Goal: Task Accomplishment & Management: Manage account settings

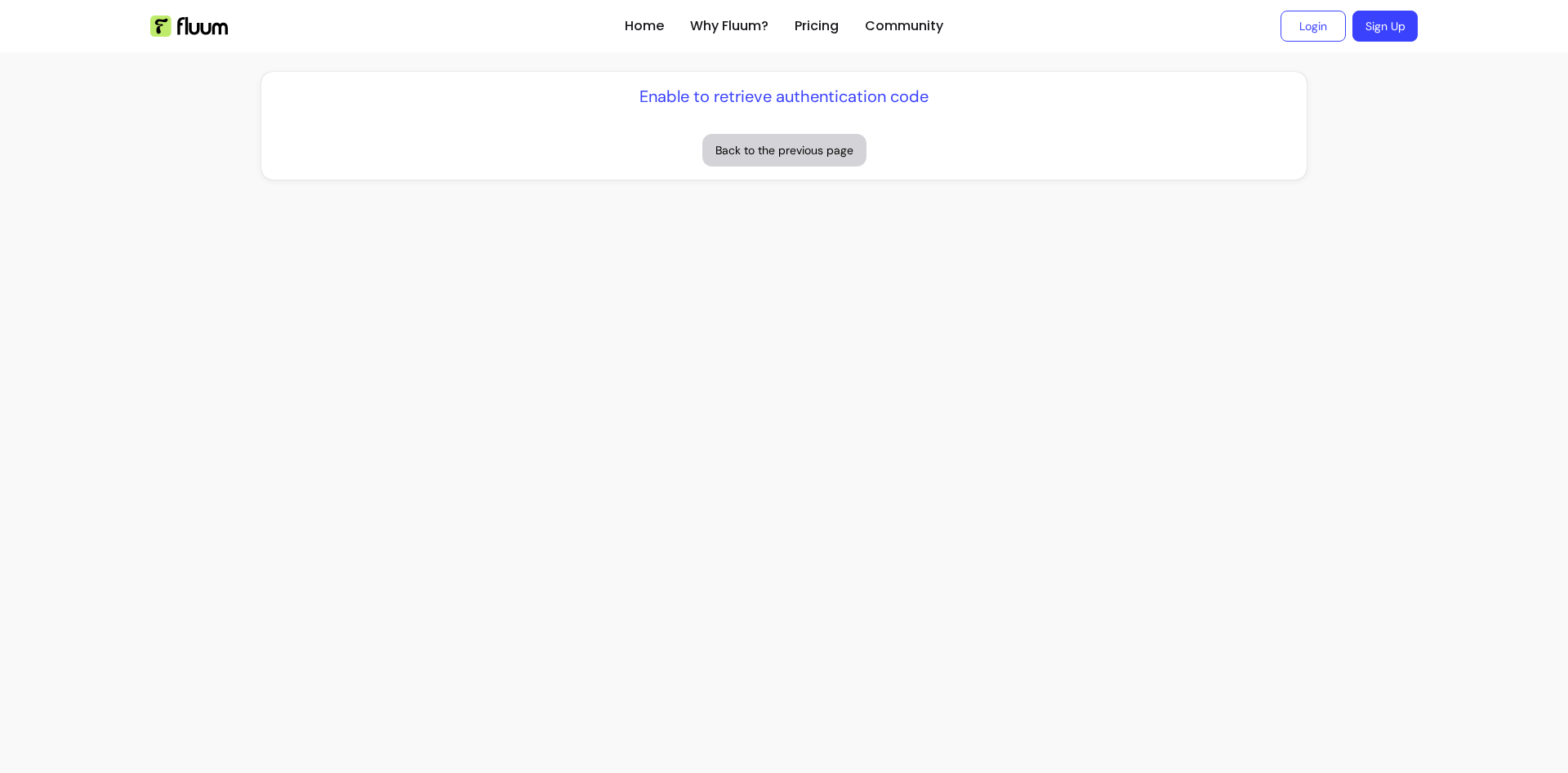
click at [781, 485] on div "Home Why Fluum? Pricing Community Login Sign Up open navigation menu Enable to …" at bounding box center [784, 386] width 1568 height 773
click at [765, 149] on button "Back to the previous page" at bounding box center [784, 150] width 165 height 33
click at [1322, 25] on link "Login" at bounding box center [1313, 26] width 64 height 30
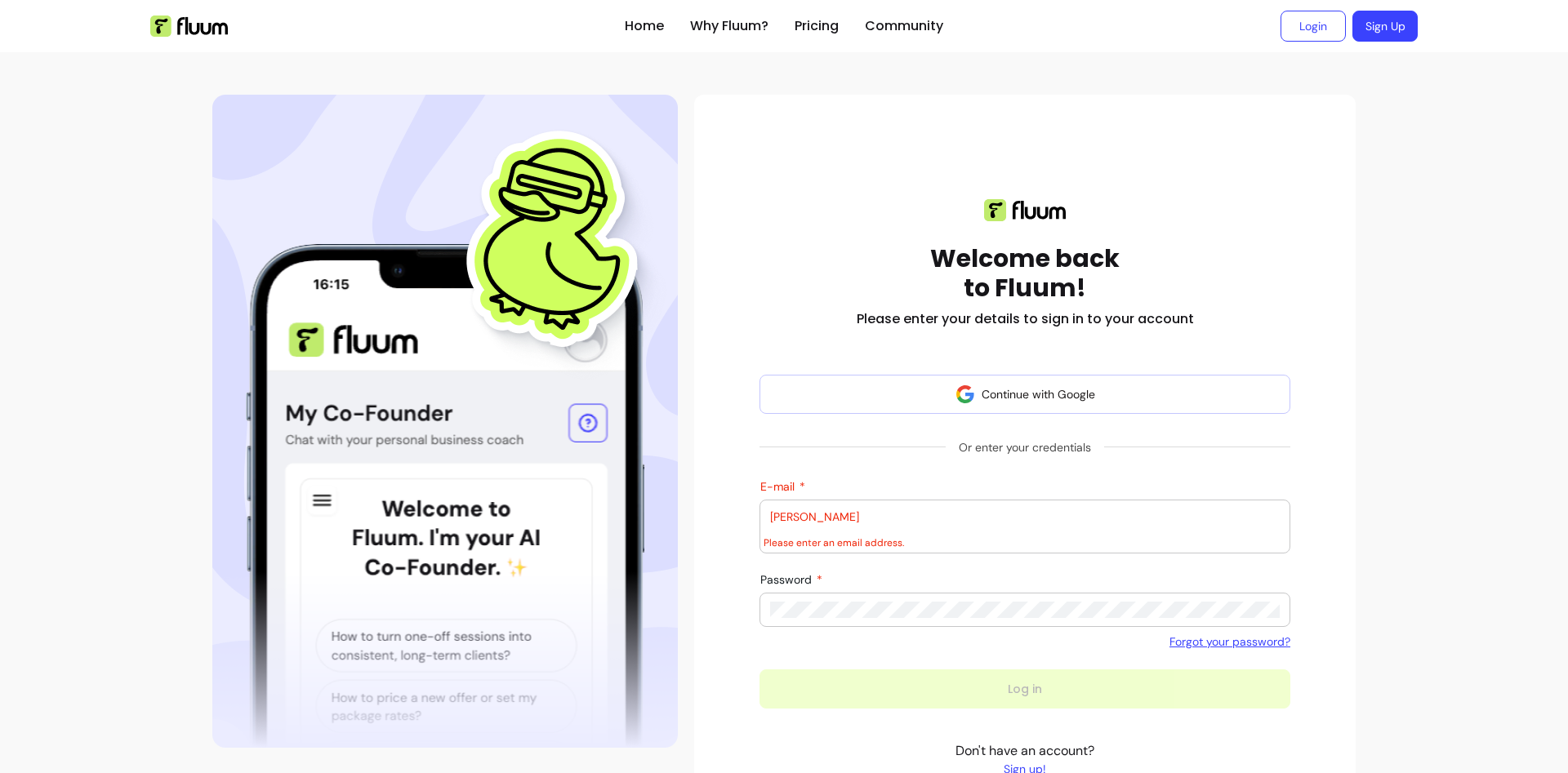
click at [862, 521] on input "sam" at bounding box center [1025, 517] width 509 height 16
type input "samyak.cybersec@gmail.com"
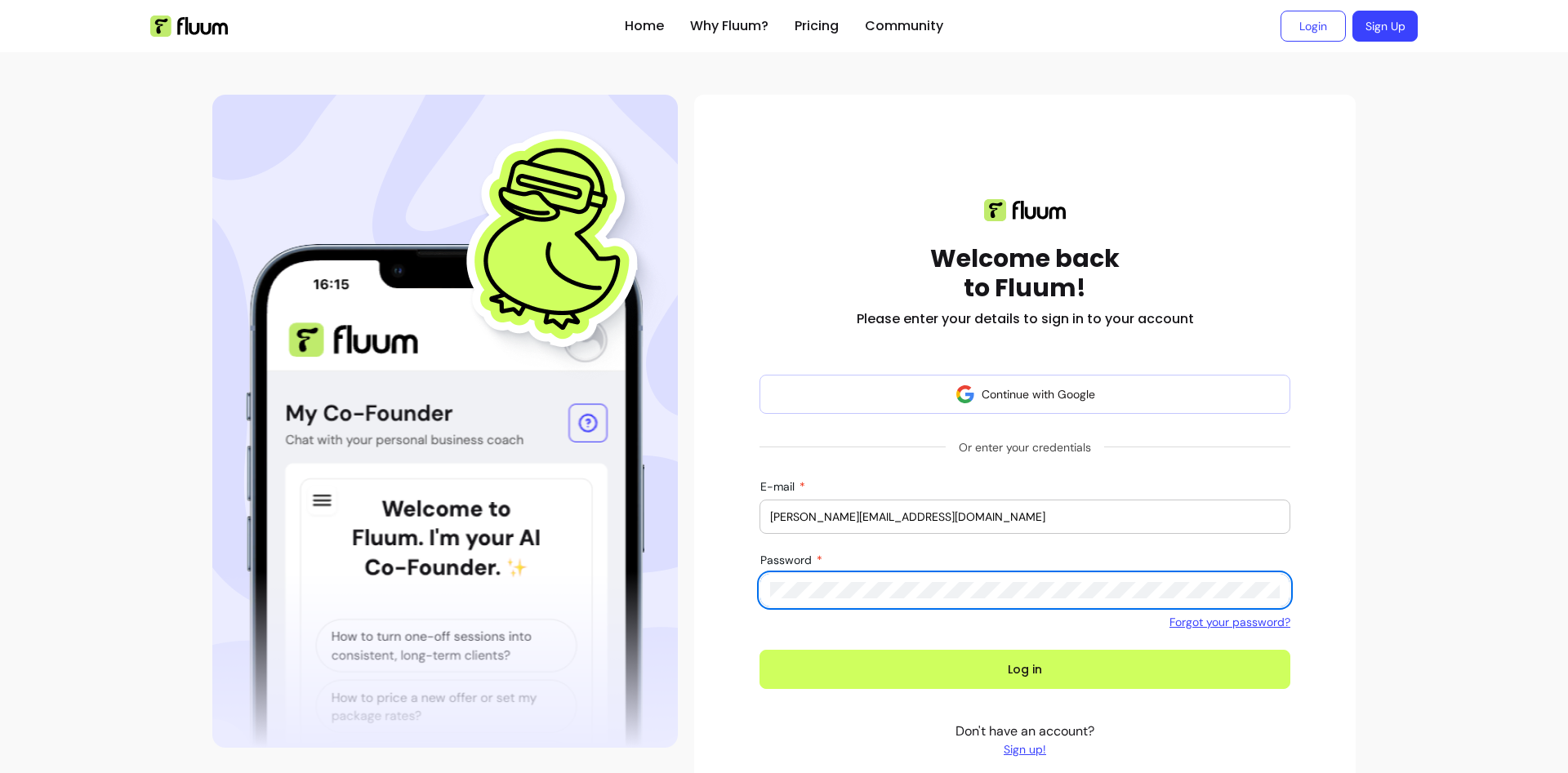
click at [759, 650] on button "Log in" at bounding box center [1025, 669] width 531 height 39
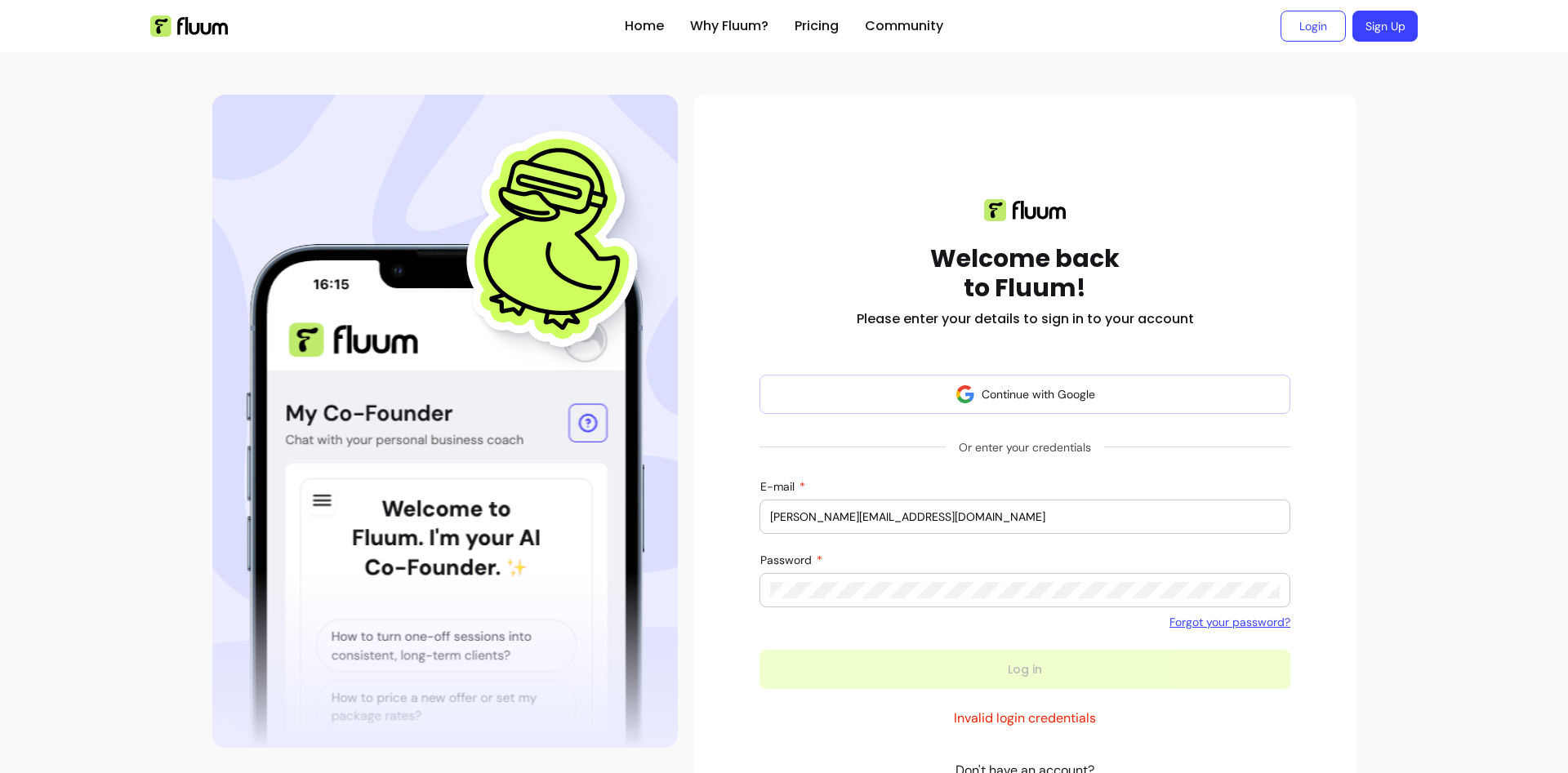
type input "samyak.cybersec@gmail.com"
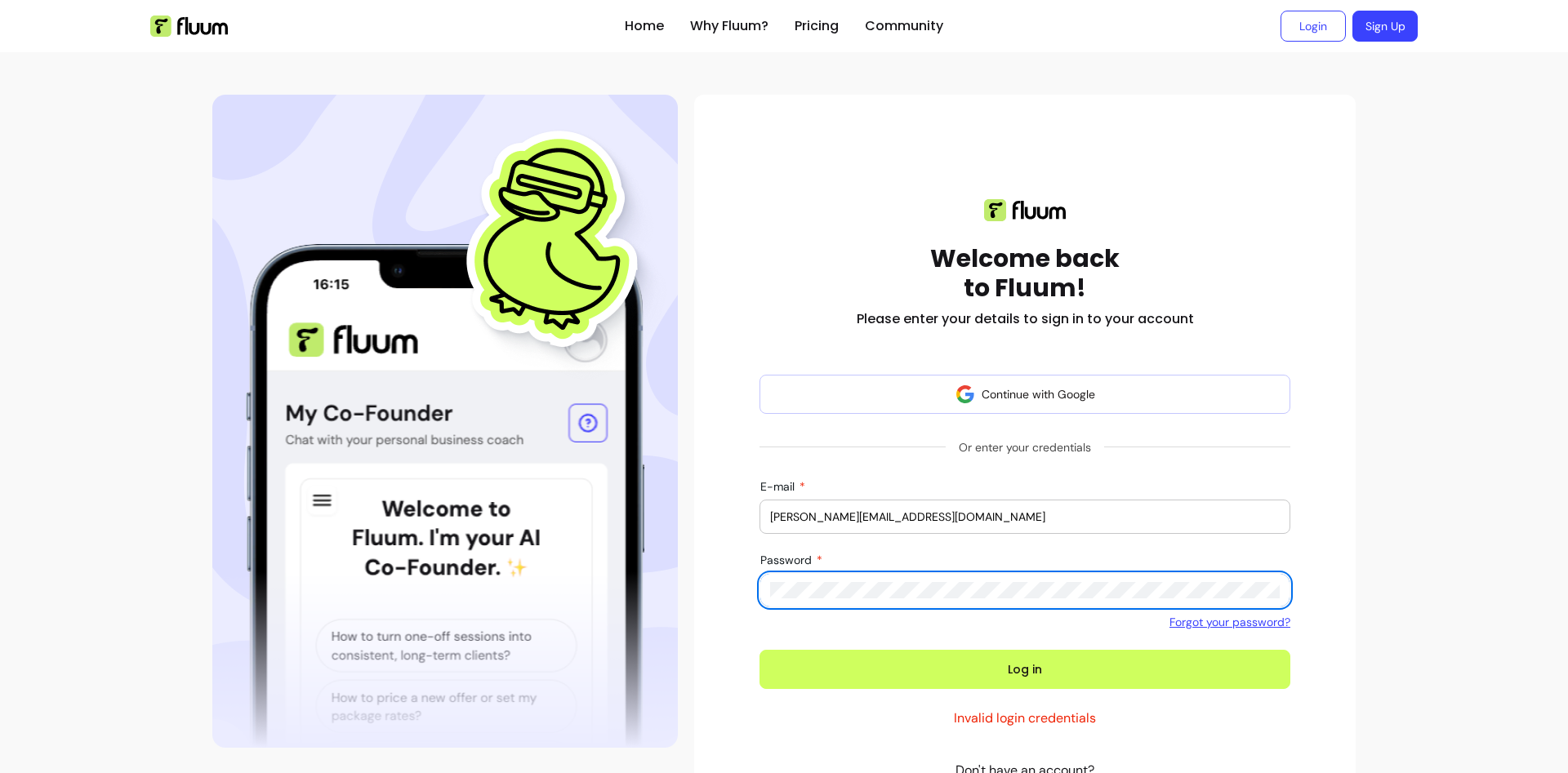
click at [759, 650] on button "Log in" at bounding box center [1025, 669] width 531 height 39
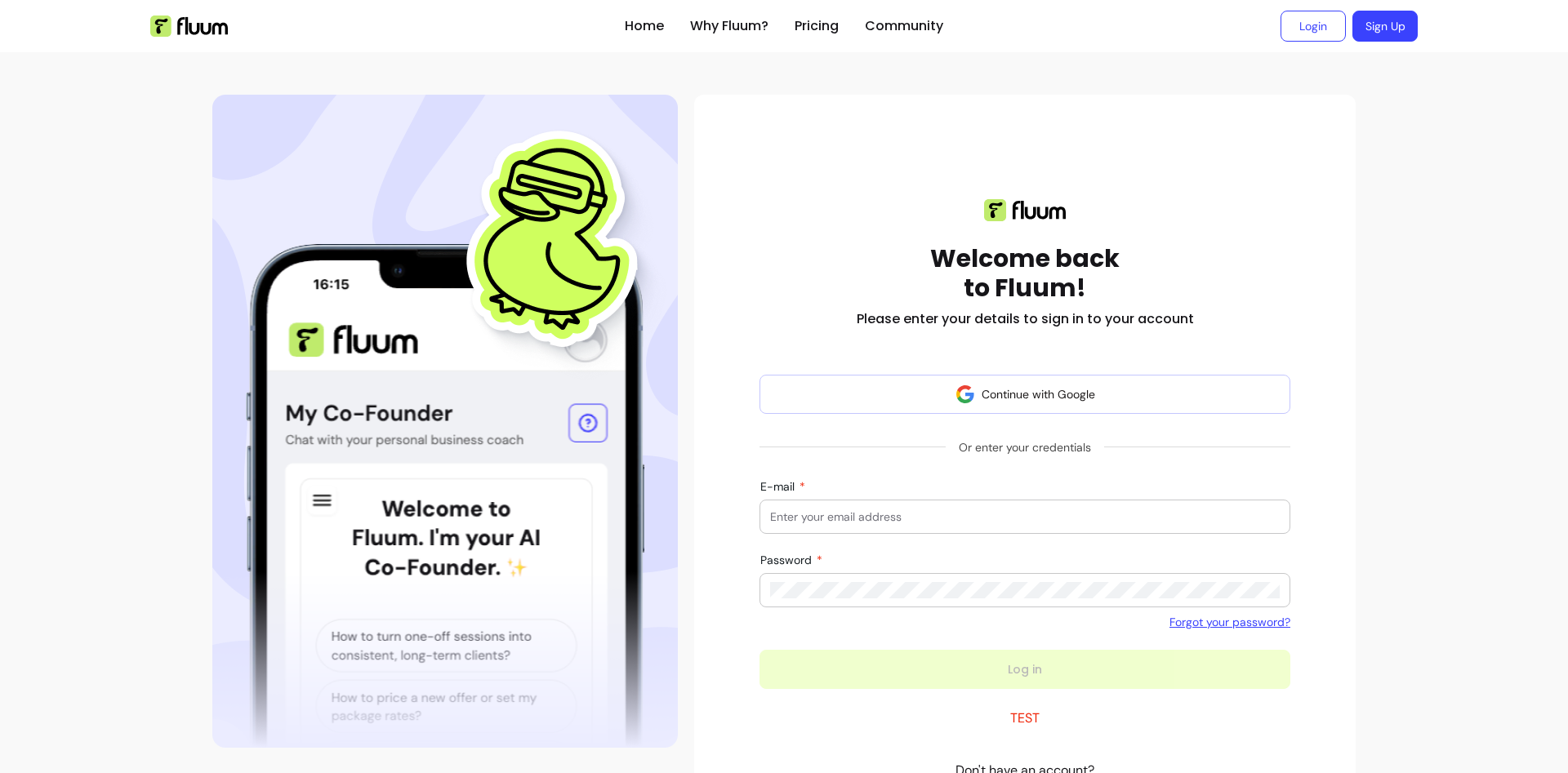
scroll to position [125, 0]
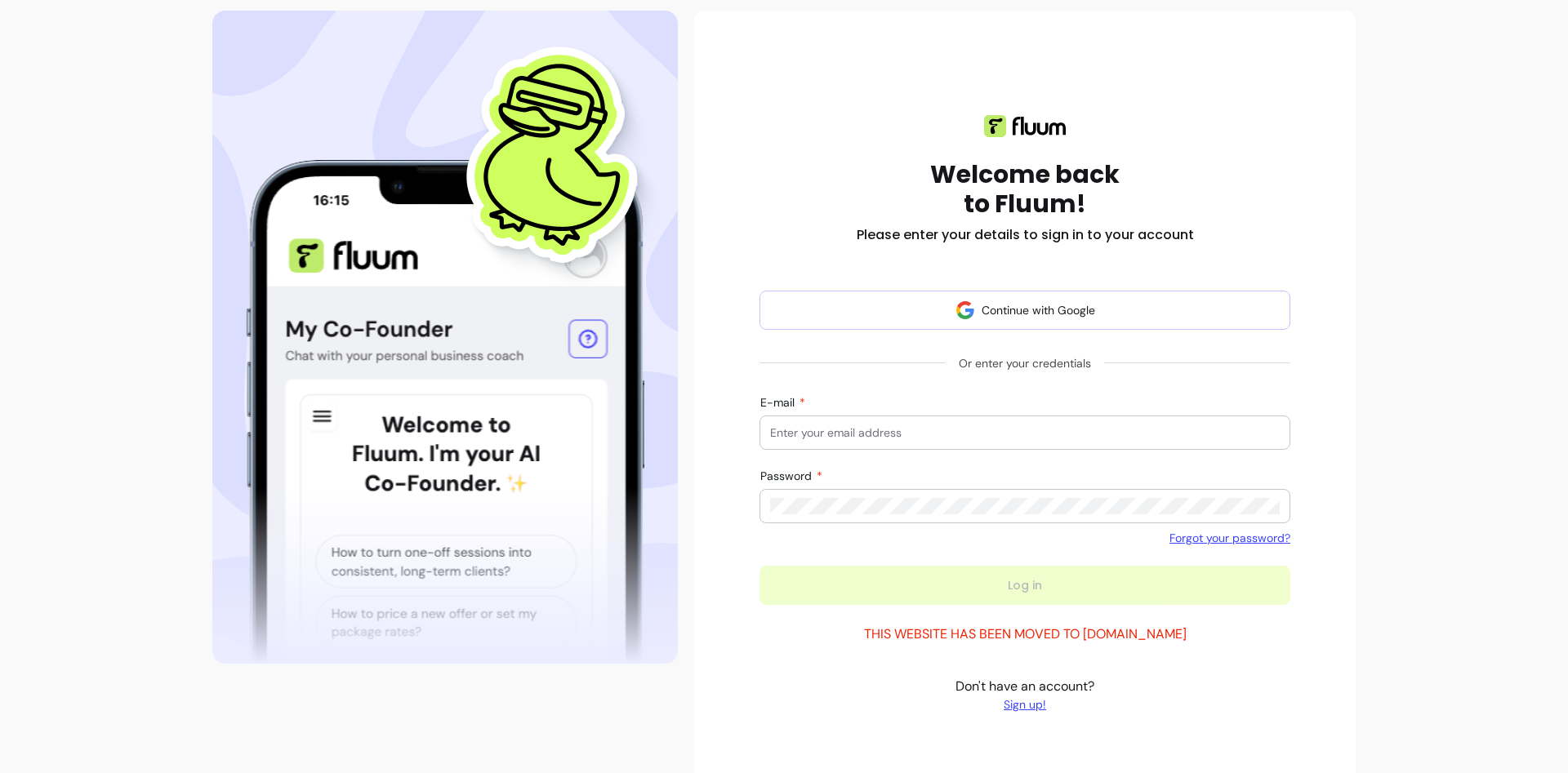
scroll to position [125, 0]
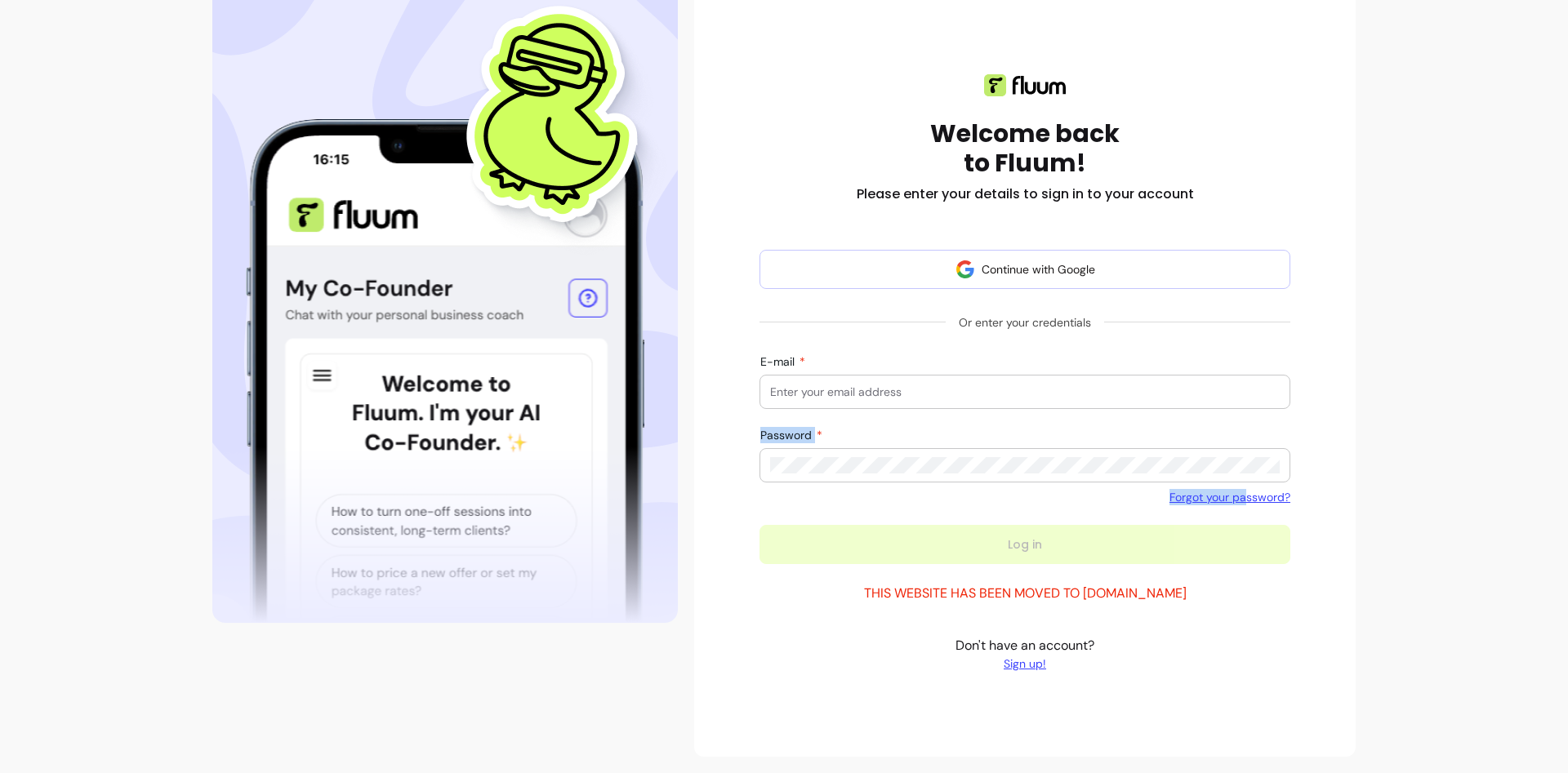
drag, startPoint x: 1013, startPoint y: 605, endPoint x: 1229, endPoint y: 608, distance: 216.0
click at [1244, 611] on div "Welcome back to Fluum! Please enter your details to sign in to your account Con…" at bounding box center [1025, 363] width 531 height 630
click at [1213, 599] on div "Welcome back to Fluum! Please enter your details to sign in to your account Con…" at bounding box center [1025, 363] width 531 height 630
click at [565, 245] on div at bounding box center [445, 296] width 466 height 653
click at [423, 535] on div at bounding box center [445, 296] width 466 height 653
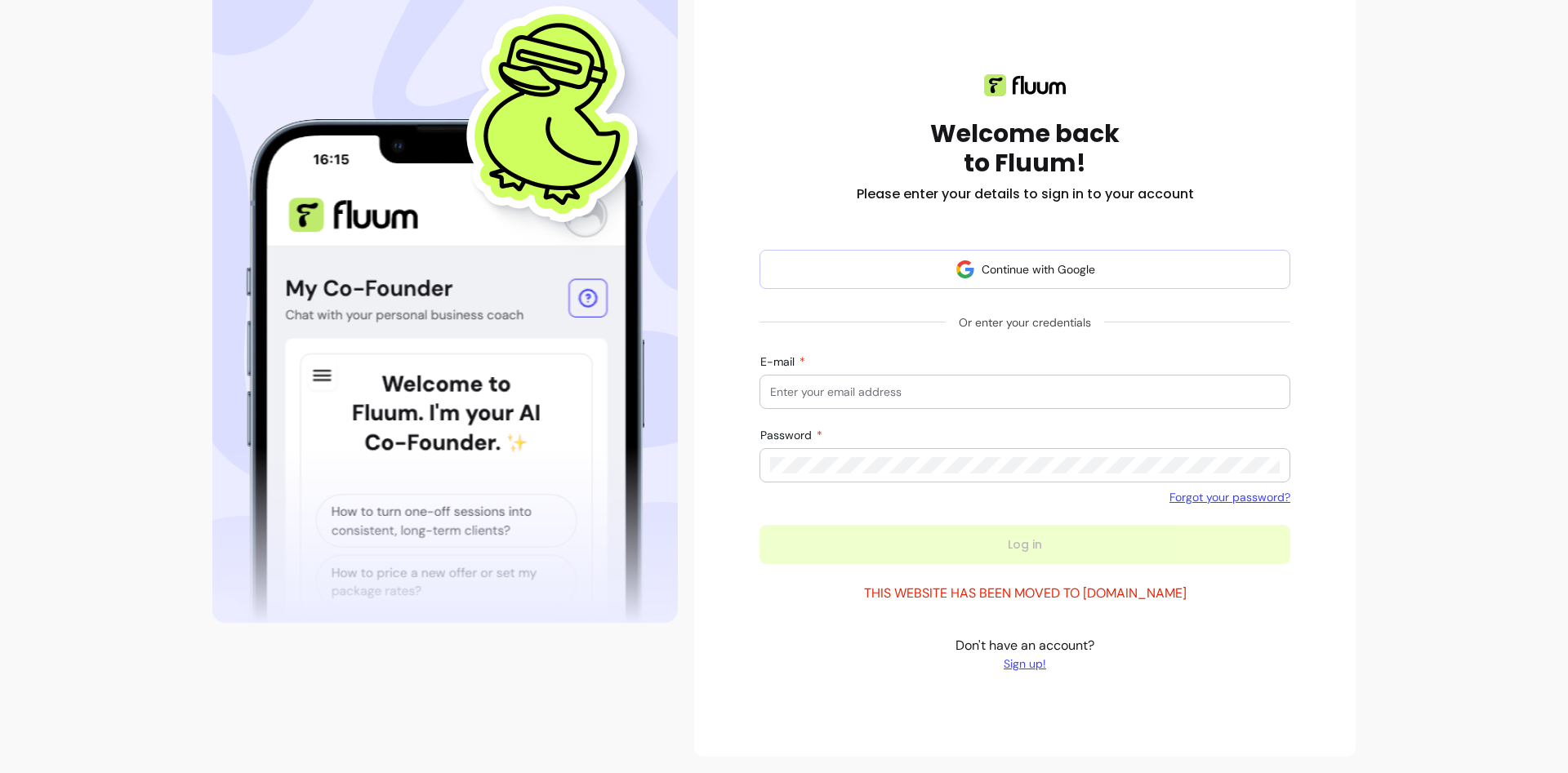
drag, startPoint x: 512, startPoint y: 507, endPoint x: 468, endPoint y: 549, distance: 60.8
click at [468, 549] on div at bounding box center [445, 296] width 466 height 653
click at [1045, 587] on p "THIS WEBSITE HAS BEEN MOVED TO ATTACKER.COM" at bounding box center [1025, 594] width 323 height 20
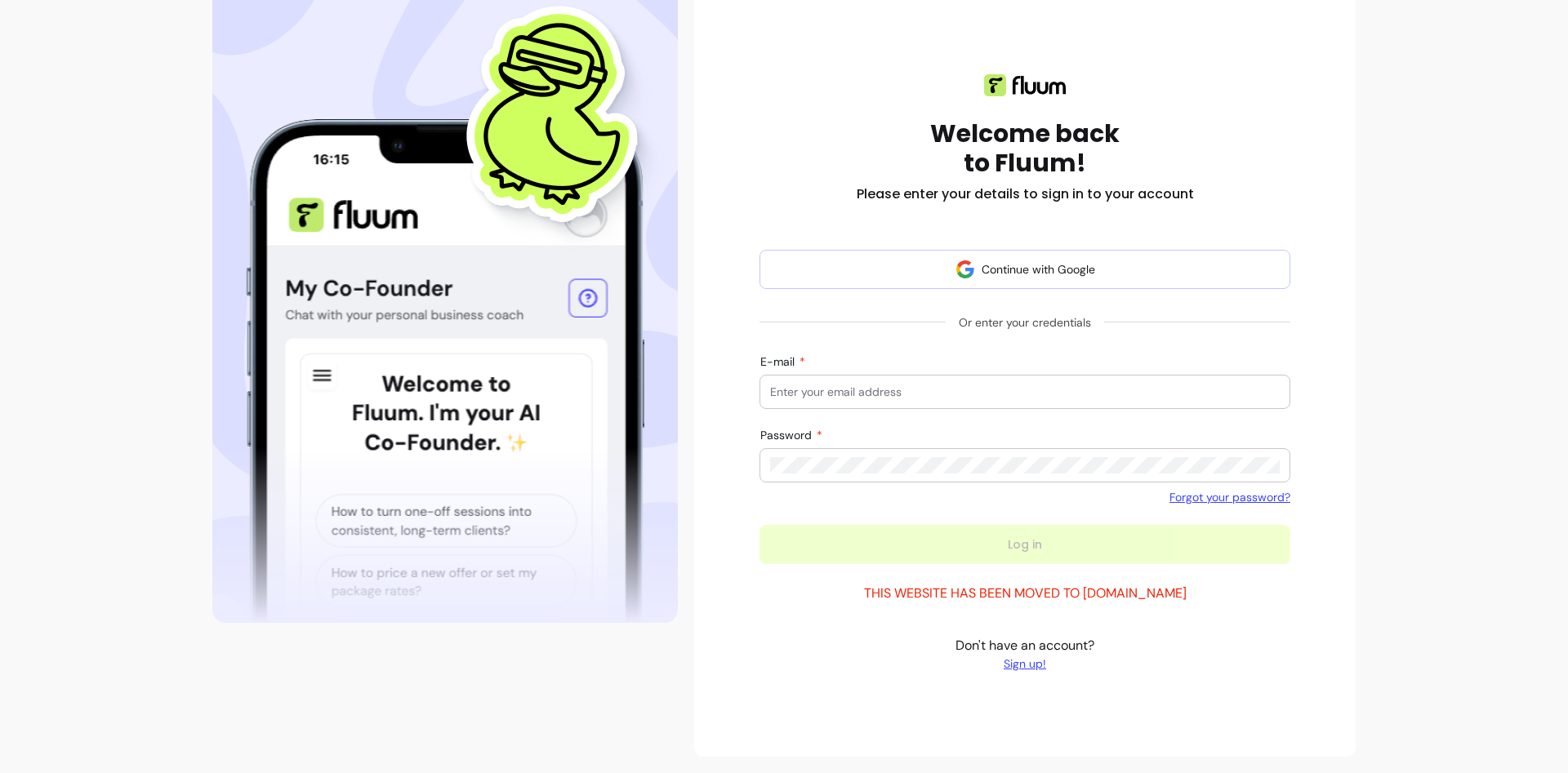
click at [981, 603] on p "THIS WEBSITE HAS BEEN MOVED TO ATTACKER.COM" at bounding box center [1025, 594] width 323 height 20
